Goal: Check status: Check status

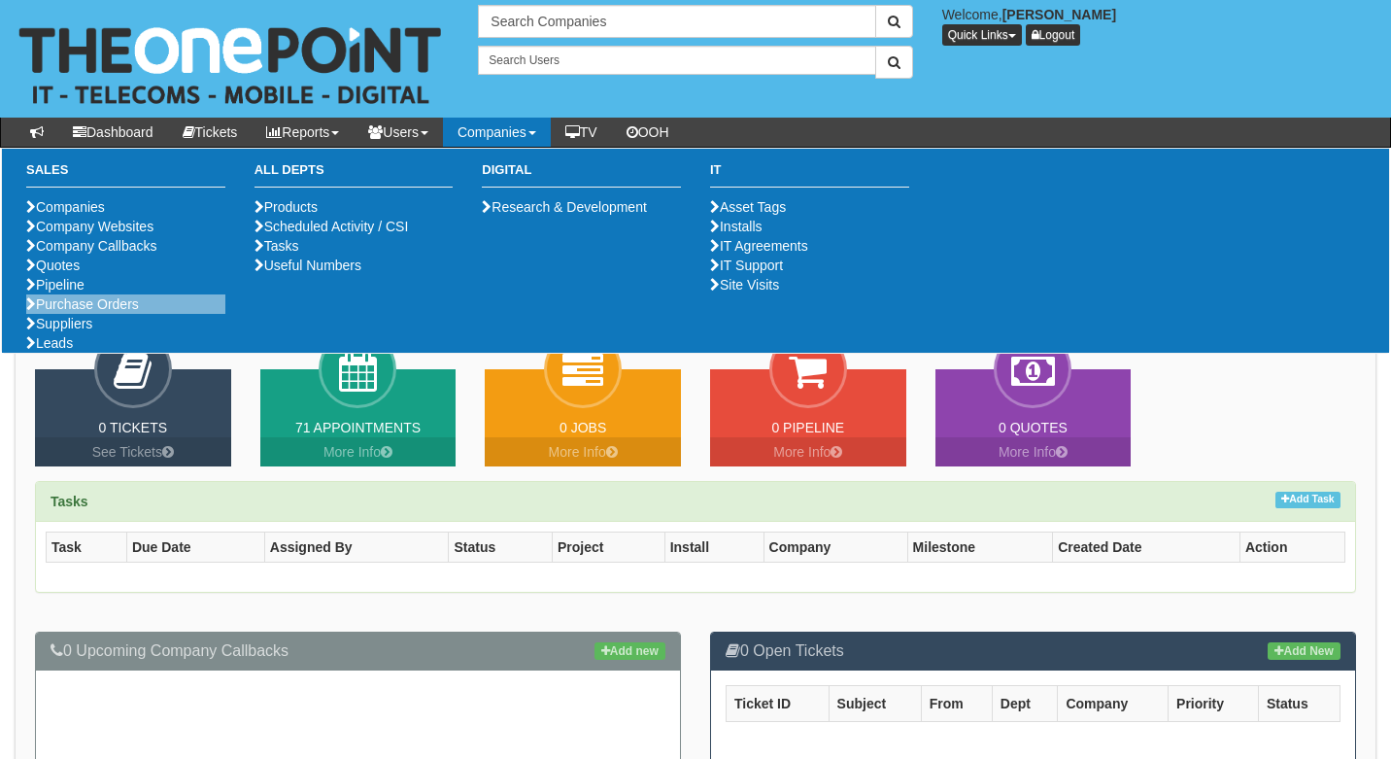
click at [87, 314] on li "Purchase Orders" at bounding box center [125, 303] width 199 height 19
click at [87, 312] on link "Purchase Orders" at bounding box center [82, 304] width 113 height 16
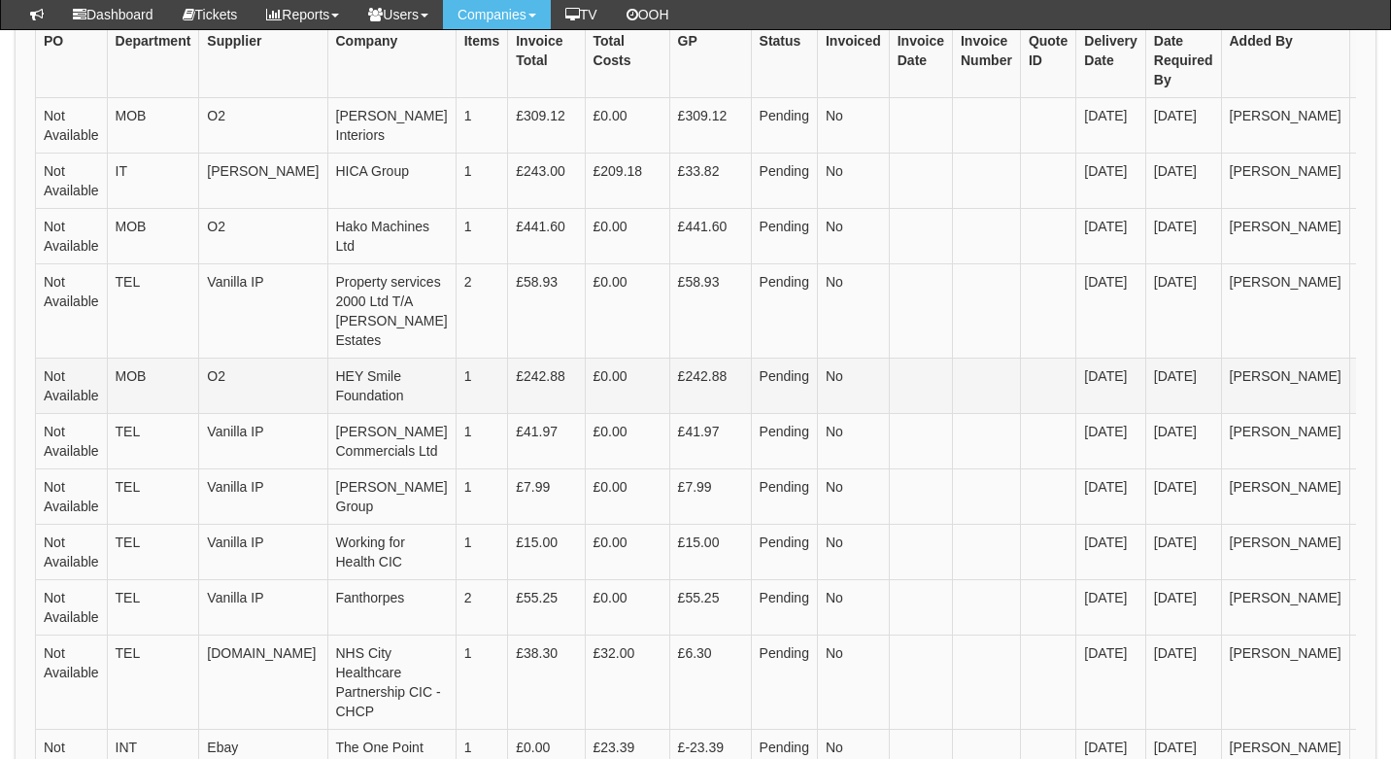
scroll to position [0, 49]
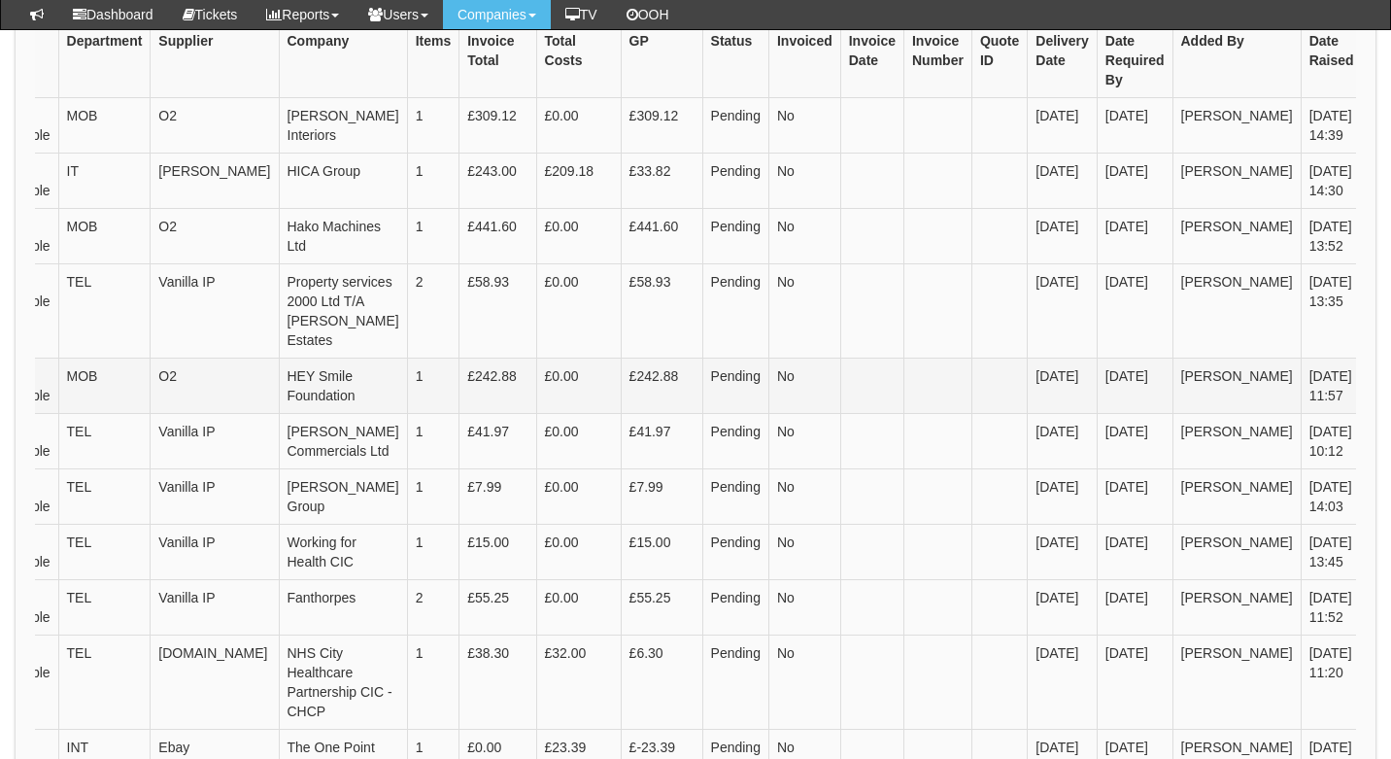
click at [1371, 389] on link "View" at bounding box center [1395, 377] width 48 height 21
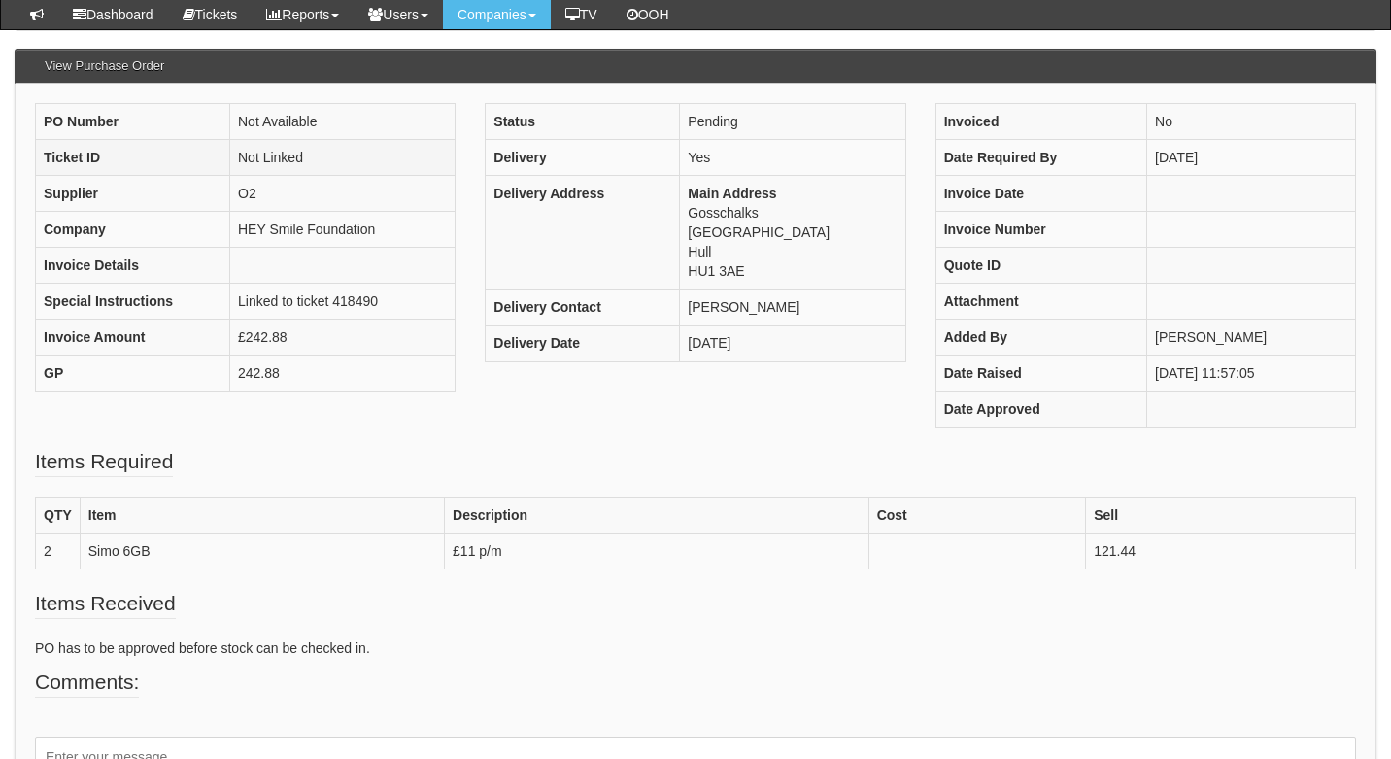
scroll to position [107, 0]
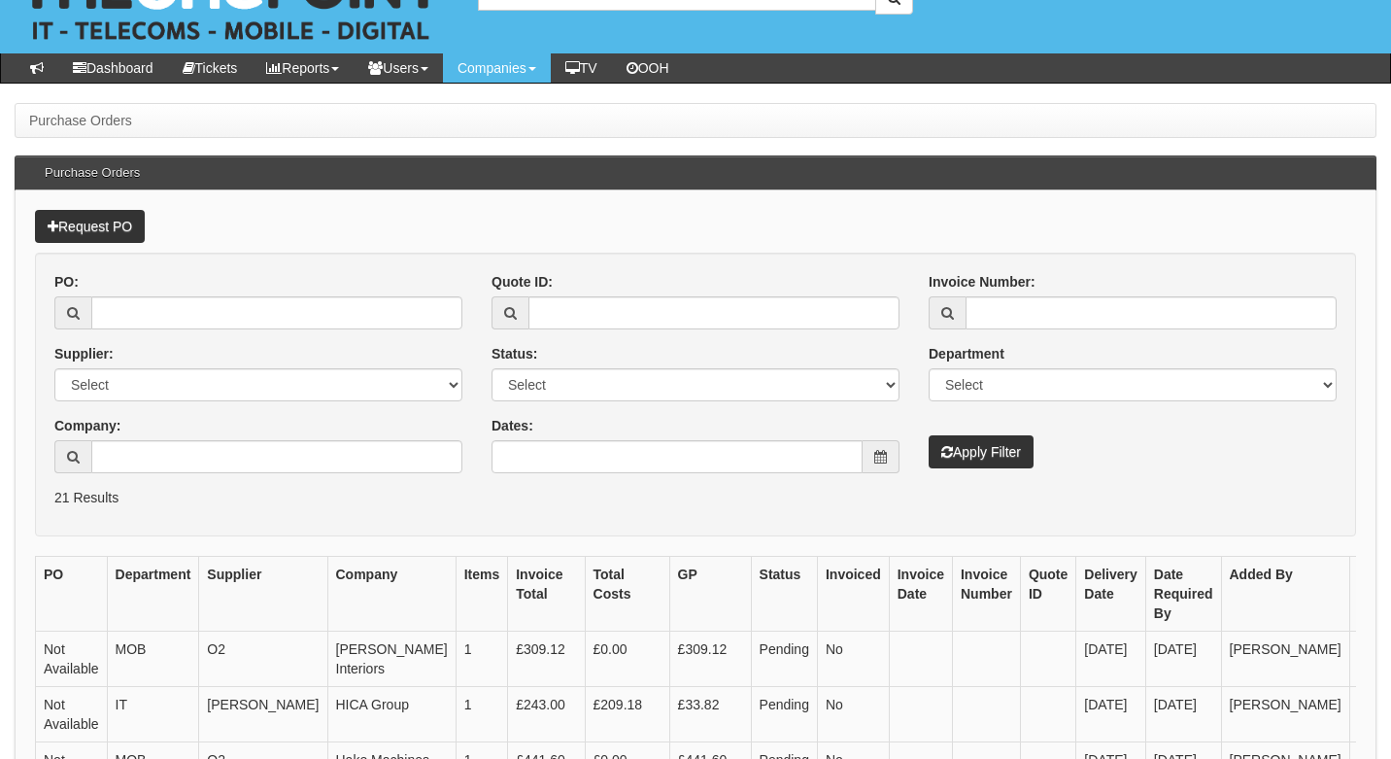
scroll to position [62, 0]
